Goal: Task Accomplishment & Management: Manage account settings

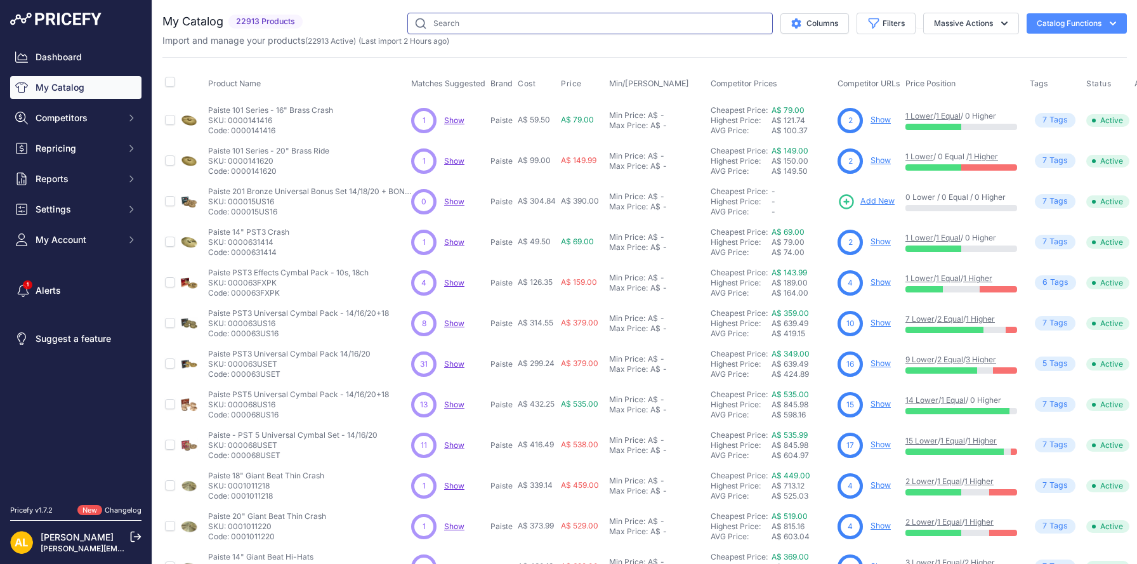
click at [583, 20] on input "text" at bounding box center [589, 24] width 365 height 22
paste input "ZA20579-11"
type input "ZA20579-11"
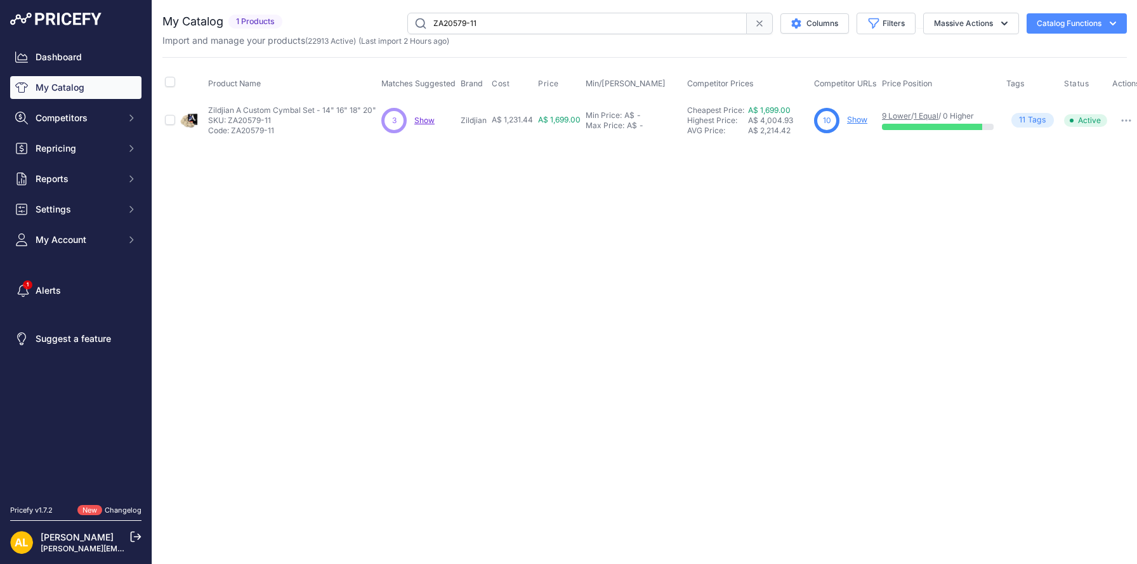
click at [860, 121] on link "Show" at bounding box center [857, 120] width 20 height 10
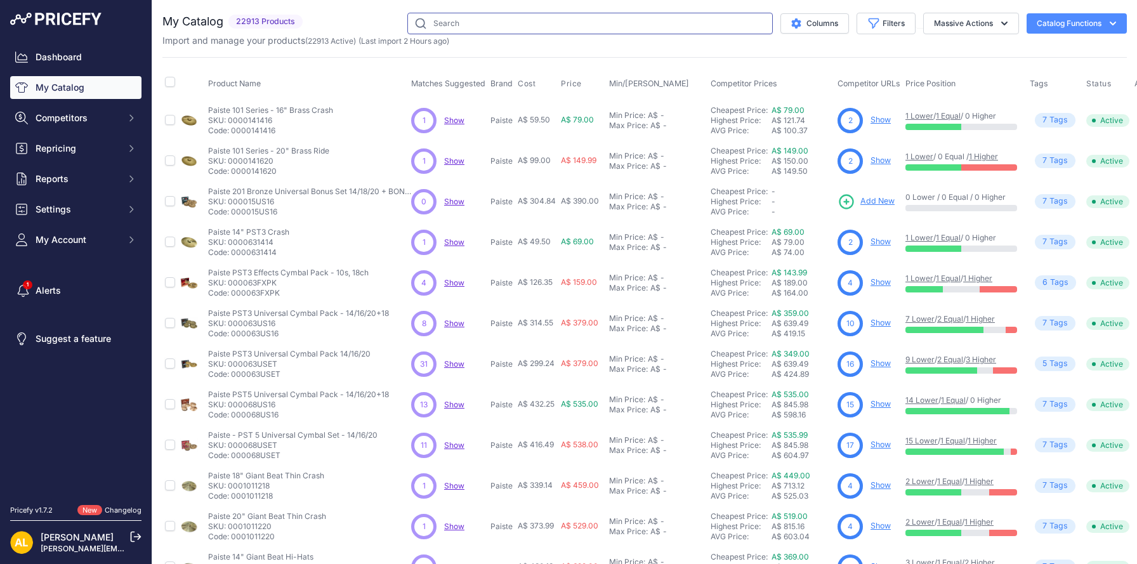
click at [612, 24] on input "text" at bounding box center [589, 24] width 365 height 22
paste input "JUNOD6"
type input "JUNOD6"
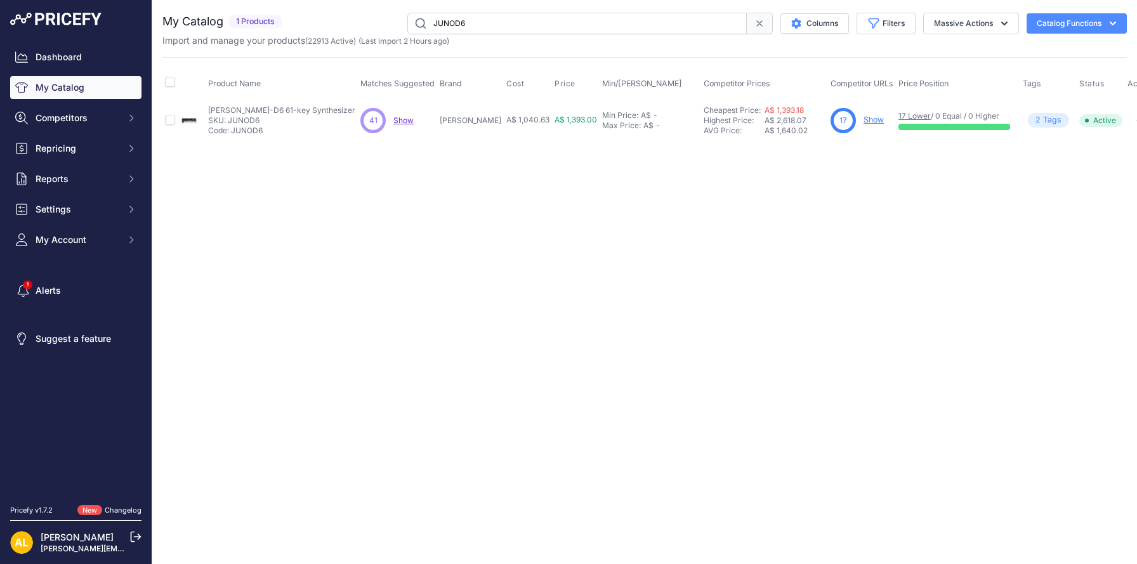
click at [863, 120] on link "Show" at bounding box center [873, 120] width 20 height 10
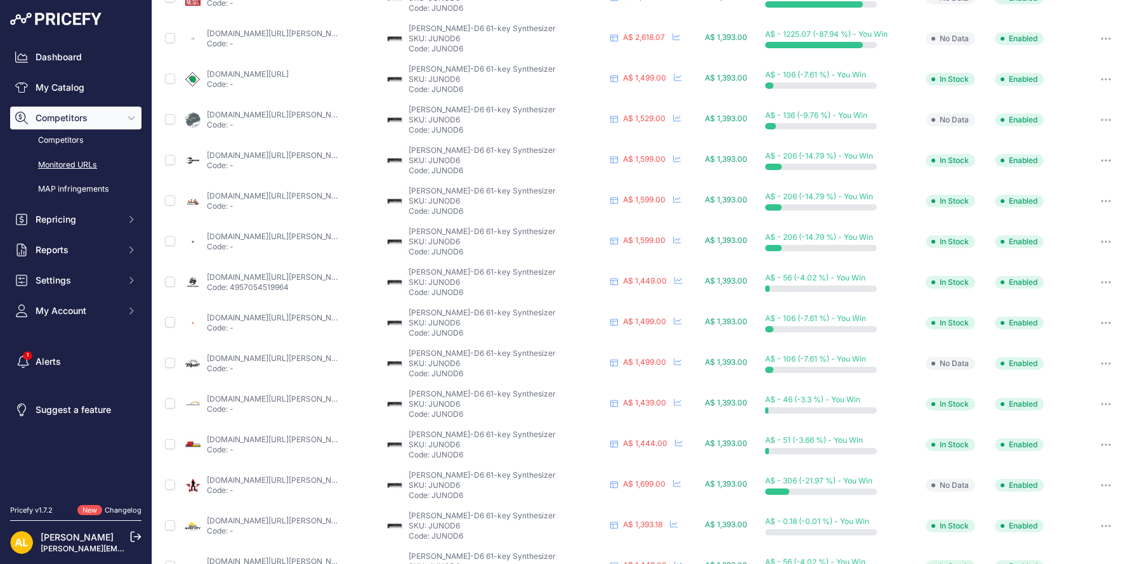
scroll to position [239, 0]
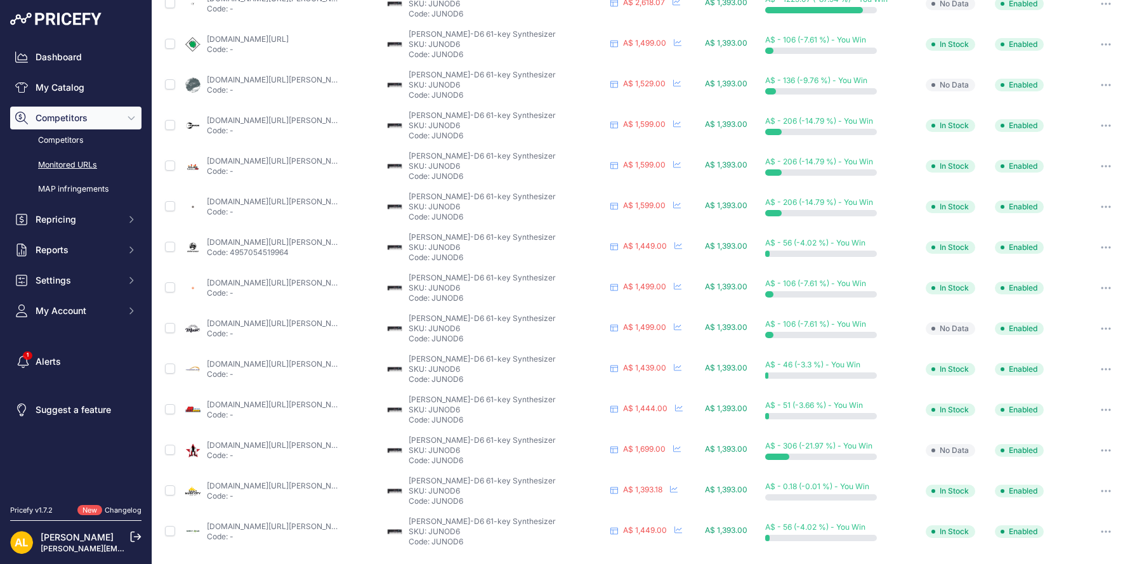
click at [1107, 490] on icon "button" at bounding box center [1106, 491] width 10 height 3
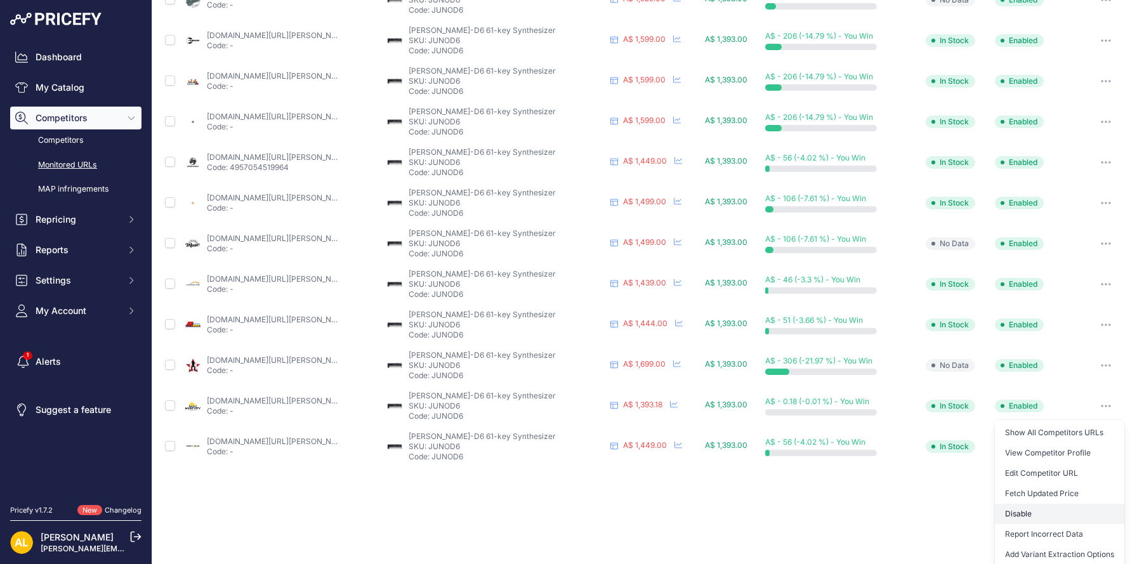
scroll to position [367, 0]
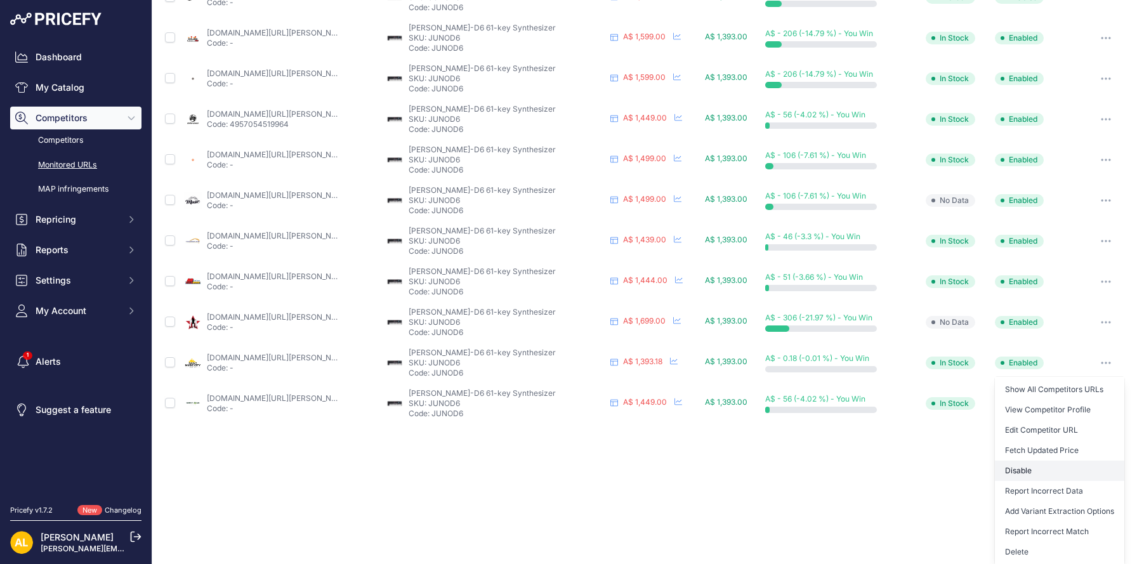
click at [1033, 471] on button "Disable" at bounding box center [1059, 471] width 129 height 20
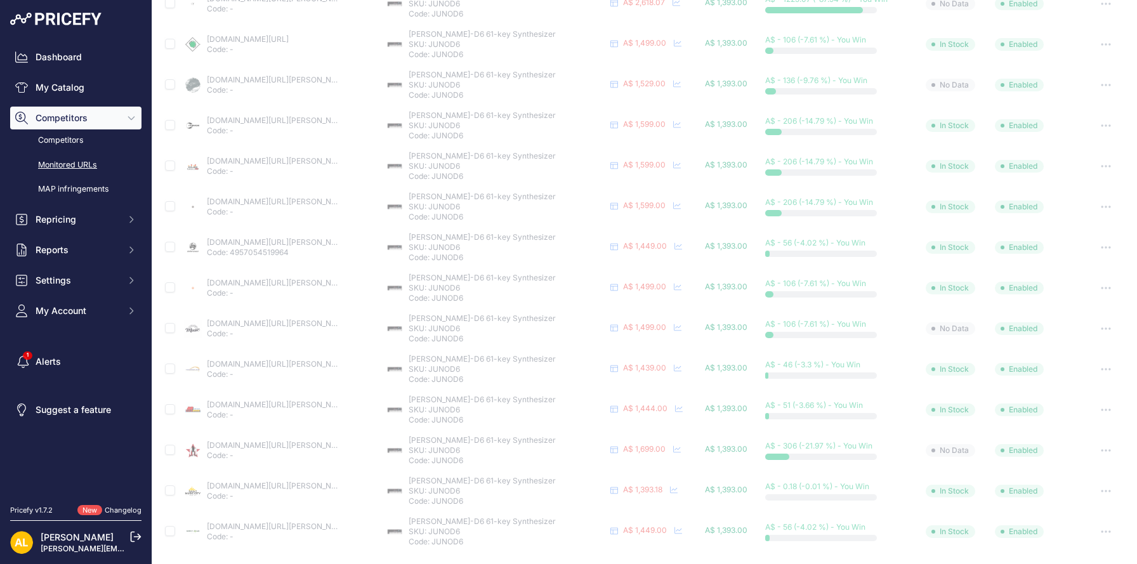
scroll to position [0, 0]
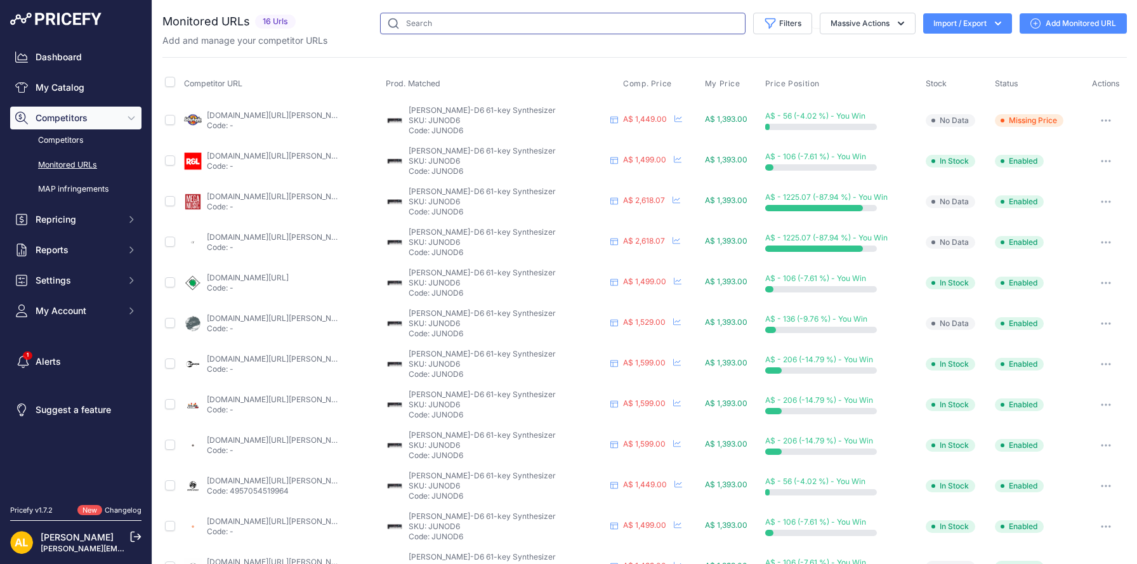
click at [577, 20] on input "text" at bounding box center [562, 24] width 365 height 22
paste input "VHD3040"
type input "VHD3040"
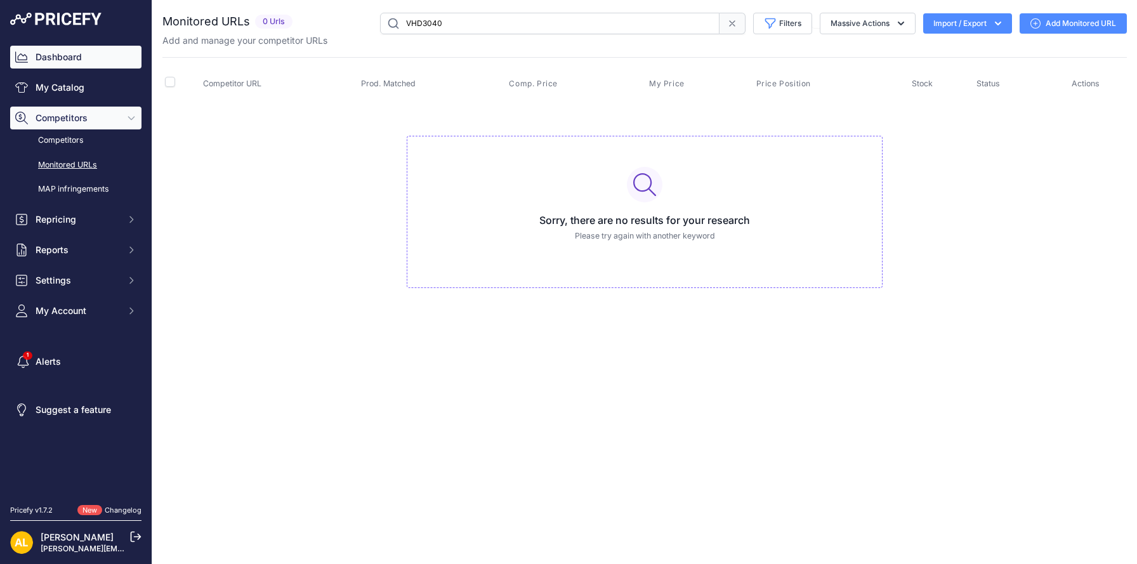
click at [80, 61] on link "Dashboard" at bounding box center [75, 57] width 131 height 23
click at [88, 51] on link "Dashboard" at bounding box center [75, 57] width 131 height 23
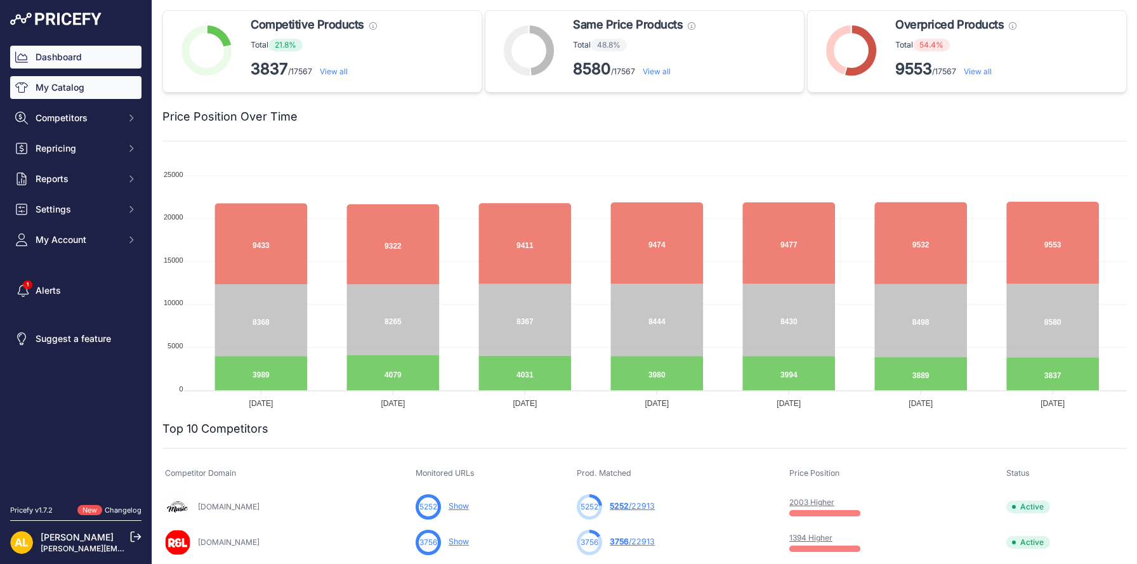
click at [94, 88] on link "My Catalog" at bounding box center [75, 87] width 131 height 23
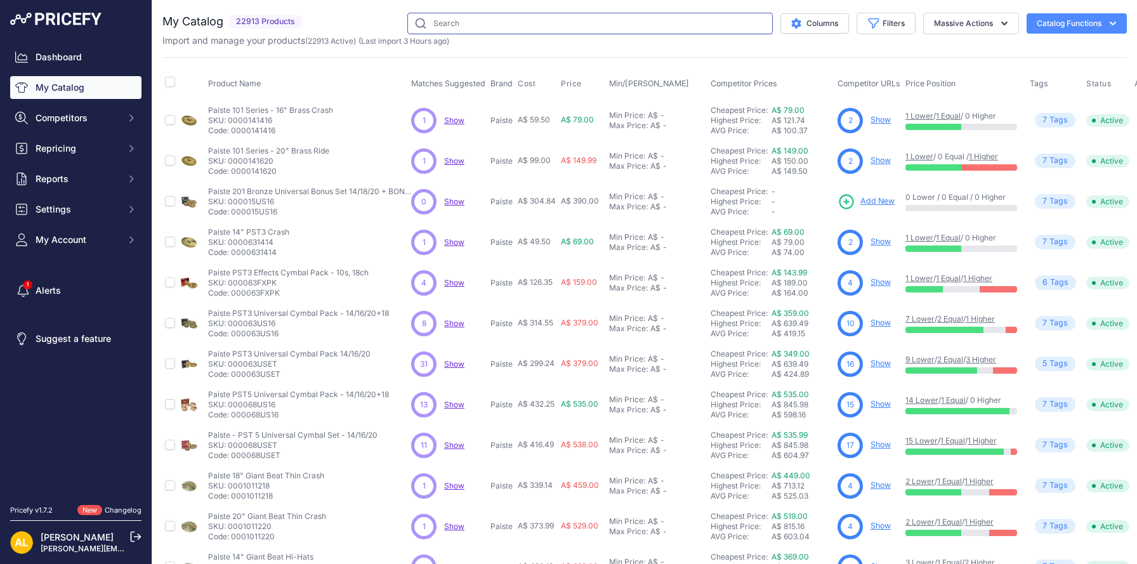
click at [469, 21] on input "text" at bounding box center [589, 24] width 365 height 22
paste input "VHD3040"
type input "VHD3040"
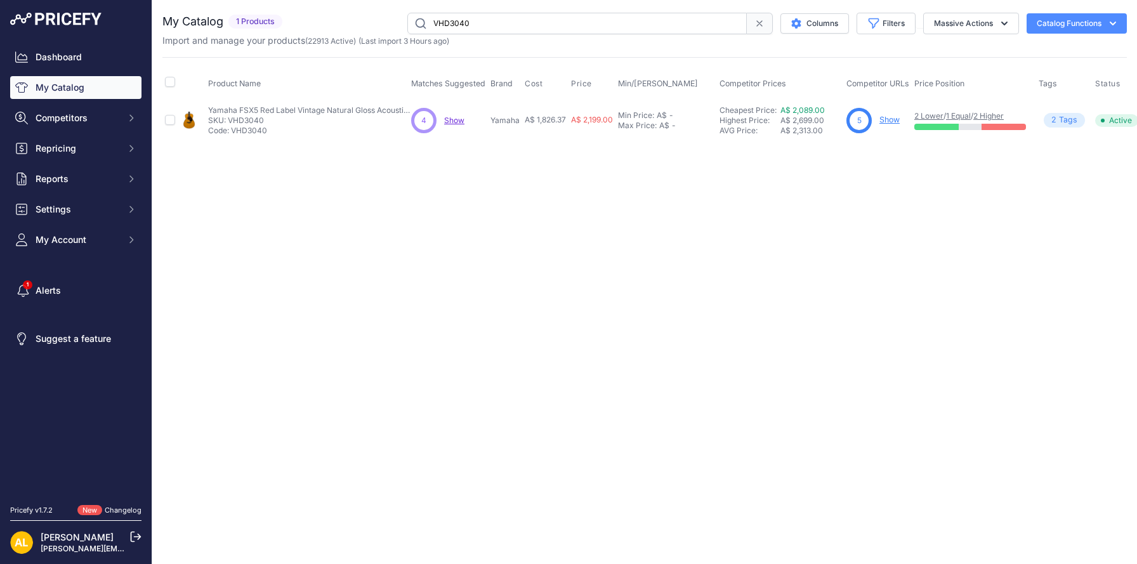
click at [889, 118] on link "Show" at bounding box center [889, 120] width 20 height 10
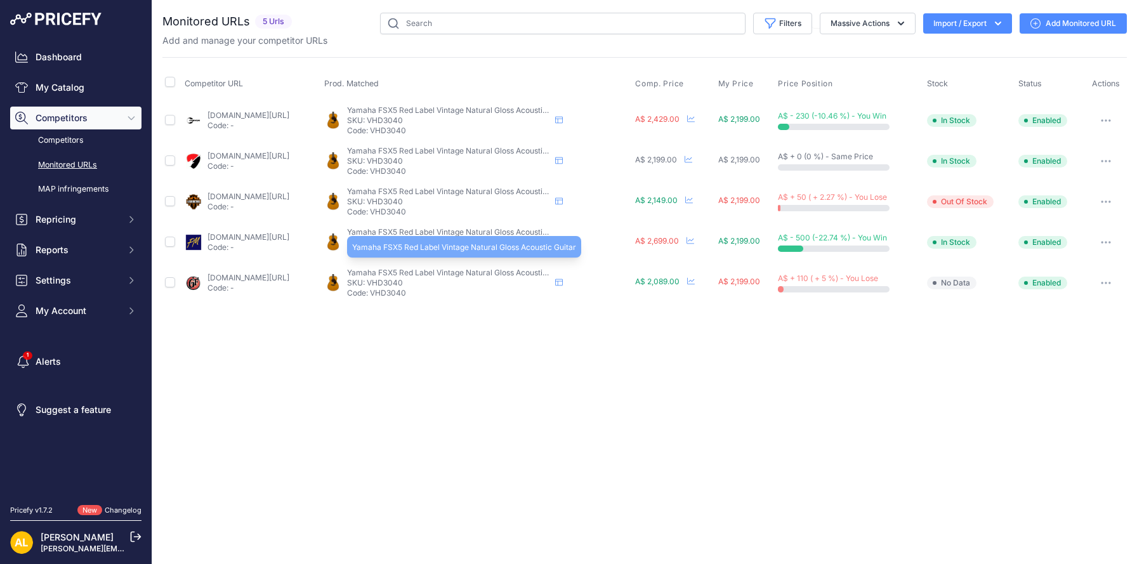
click at [456, 275] on span "Yamaha FSX5 Red Label Vintage Natural Gloss Acoustic Guitar" at bounding box center [459, 273] width 224 height 10
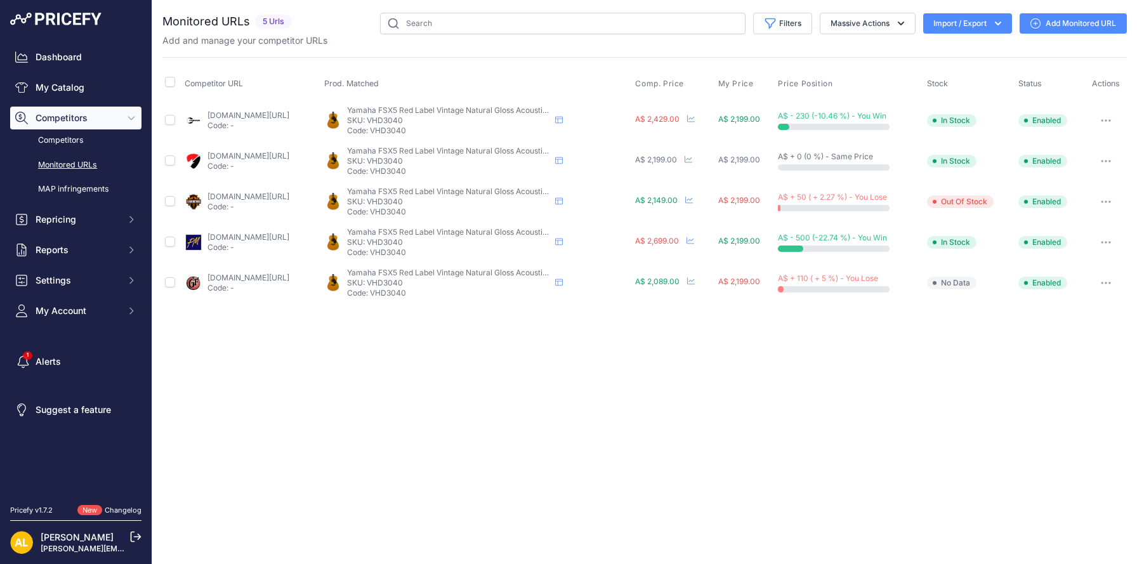
click at [289, 282] on div "[DOMAIN_NAME][URL] Code: -" at bounding box center [248, 283] width 82 height 20
click at [289, 275] on link "[DOMAIN_NAME][URL]" at bounding box center [248, 278] width 82 height 10
